Goal: Transaction & Acquisition: Purchase product/service

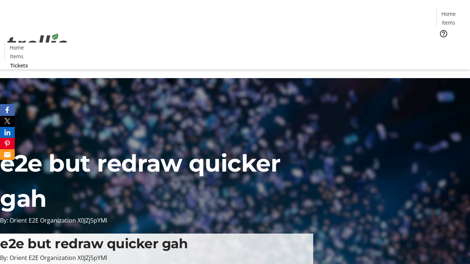
click at [442, 43] on span "Tickets" at bounding box center [451, 47] width 18 height 8
